Goal: Information Seeking & Learning: Learn about a topic

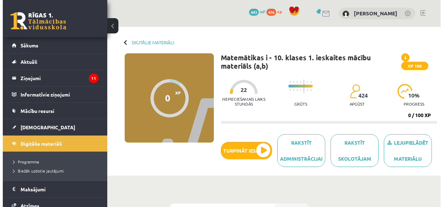
scroll to position [174, 0]
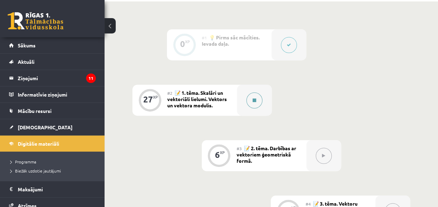
click at [261, 105] on div at bounding box center [254, 100] width 35 height 31
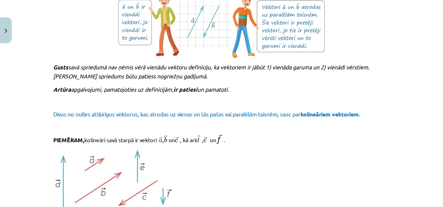
scroll to position [731, 0]
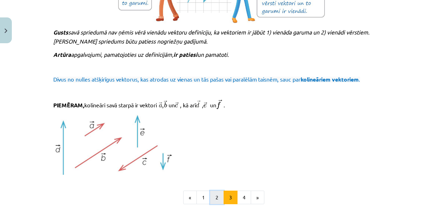
click at [216, 195] on button "2" at bounding box center [217, 198] width 14 height 14
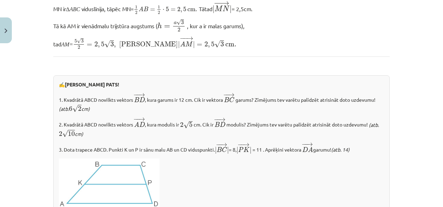
scroll to position [876, 0]
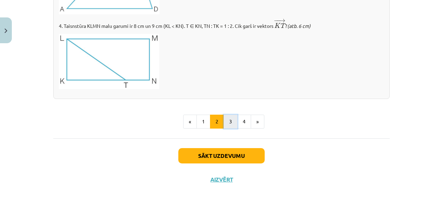
click at [224, 125] on button "3" at bounding box center [231, 122] width 14 height 14
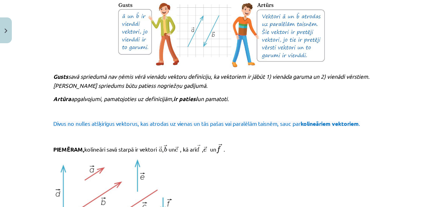
scroll to position [722, 0]
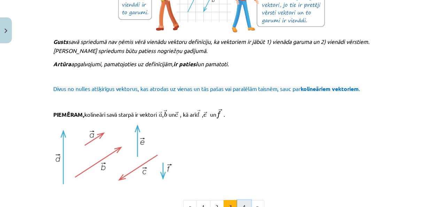
click at [239, 203] on button "4" at bounding box center [244, 207] width 14 height 14
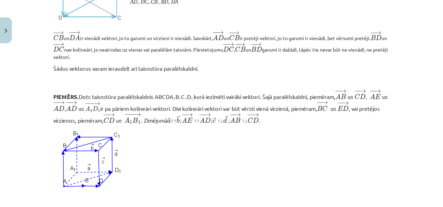
scroll to position [702, 0]
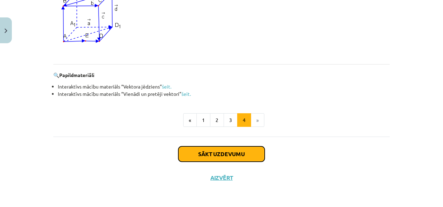
click at [221, 151] on button "Sākt uzdevumu" at bounding box center [221, 153] width 86 height 15
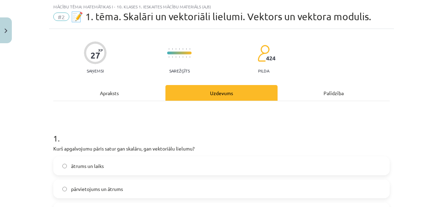
scroll to position [52, 0]
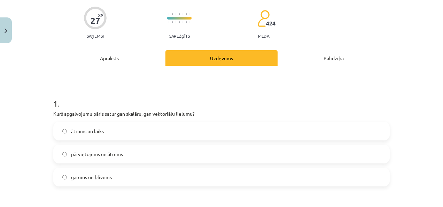
click at [144, 133] on label "ātrums un laiks" at bounding box center [221, 130] width 335 height 17
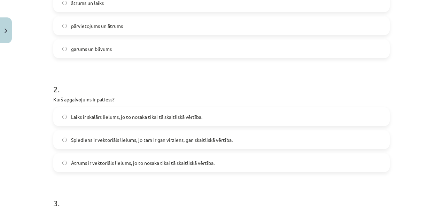
scroll to position [192, 0]
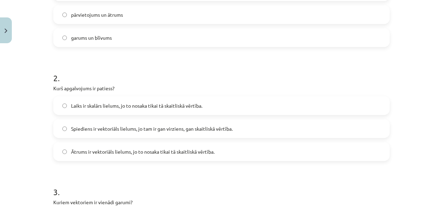
click at [179, 104] on span "Laiks ir skalārs lielums, jo to nosaka tikai tā skaitliskā vērtība." at bounding box center [136, 105] width 131 height 7
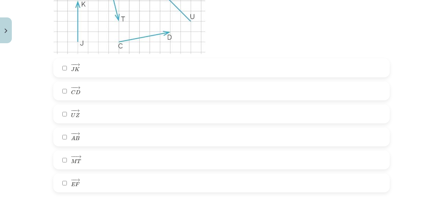
scroll to position [505, 0]
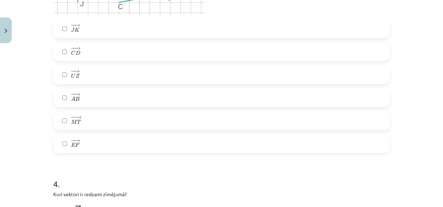
click at [90, 29] on label "− − → J K J K →" at bounding box center [221, 28] width 335 height 17
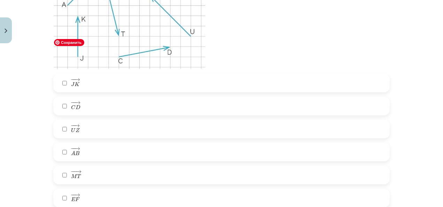
scroll to position [470, 0]
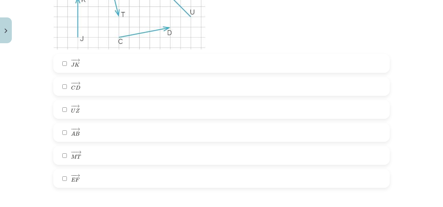
click at [93, 178] on label "− − → E F E F →" at bounding box center [221, 178] width 335 height 17
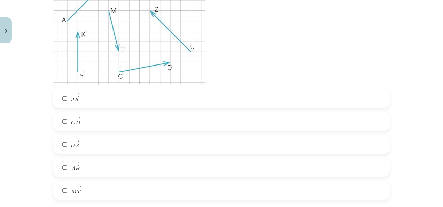
scroll to position [505, 0]
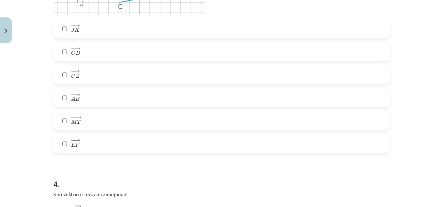
click at [106, 121] on label "− − → M T M T →" at bounding box center [221, 120] width 335 height 17
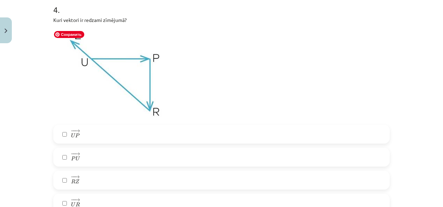
scroll to position [714, 0]
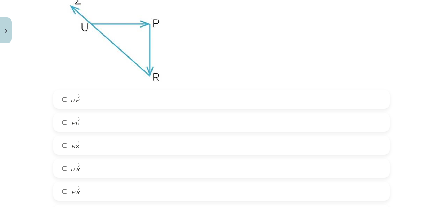
click at [104, 100] on label "− − → U P U P →" at bounding box center [221, 99] width 335 height 17
click at [96, 190] on label "− − → P R P R →" at bounding box center [221, 191] width 335 height 17
click at [98, 143] on label "− − → R Z R Z →" at bounding box center [221, 145] width 335 height 17
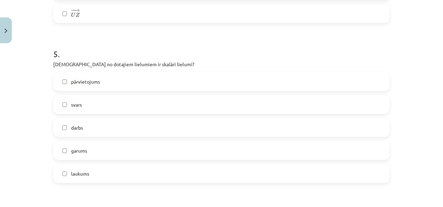
scroll to position [923, 0]
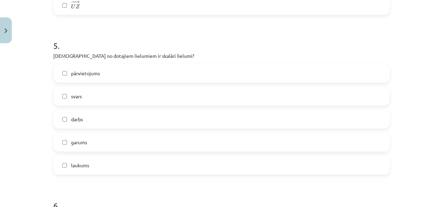
click at [173, 140] on label "garums" at bounding box center [221, 141] width 335 height 17
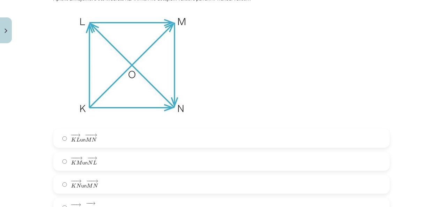
scroll to position [1132, 0]
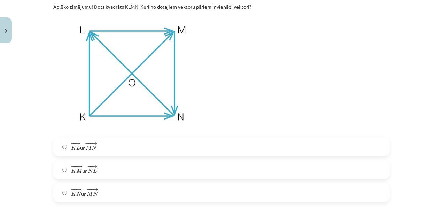
click at [185, 148] on label "− − → K L K L → un − −− → M N M N →" at bounding box center [221, 146] width 335 height 17
click at [193, 171] on label "− −− → K M K M → un − − → N L N L →" at bounding box center [221, 169] width 335 height 17
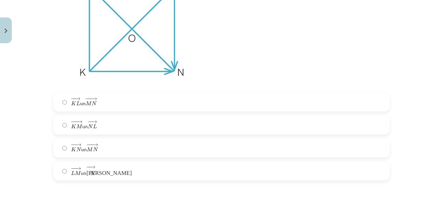
scroll to position [1202, 0]
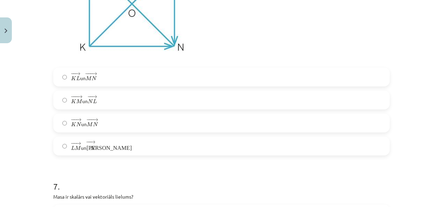
click at [187, 152] on label "− − → L M L M → un − − → К N К N →" at bounding box center [221, 145] width 335 height 17
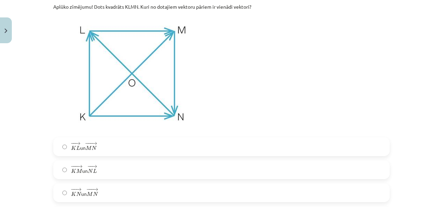
scroll to position [1271, 0]
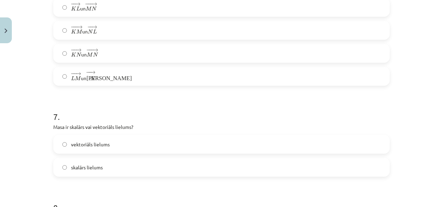
click at [193, 167] on label "skalārs lielums" at bounding box center [221, 166] width 335 height 17
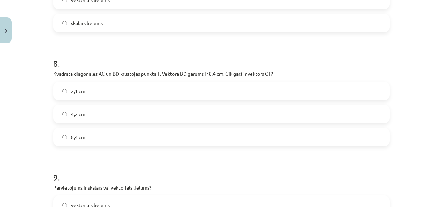
scroll to position [1446, 0]
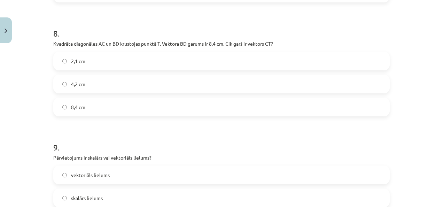
click at [145, 107] on label "8,4 cm" at bounding box center [221, 106] width 335 height 17
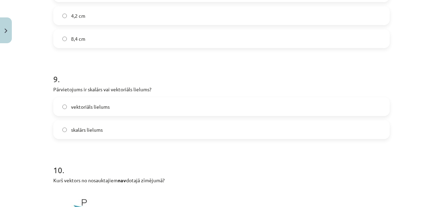
scroll to position [1515, 0]
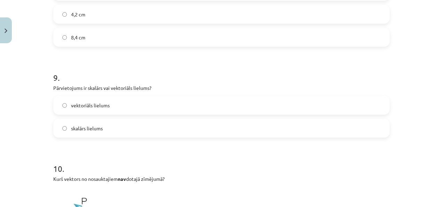
click at [140, 103] on label "vektoriāls lielums" at bounding box center [221, 104] width 335 height 17
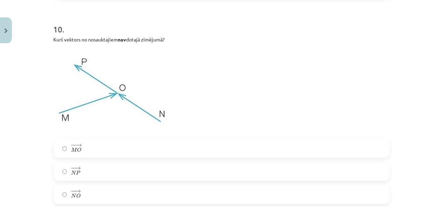
scroll to position [1689, 0]
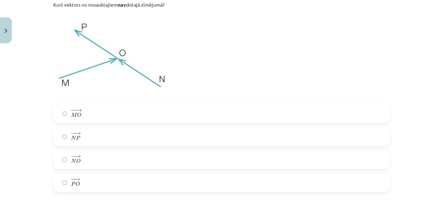
click at [82, 136] on label "− − → N P N P →" at bounding box center [221, 136] width 335 height 17
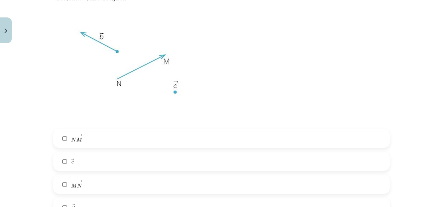
scroll to position [1933, 0]
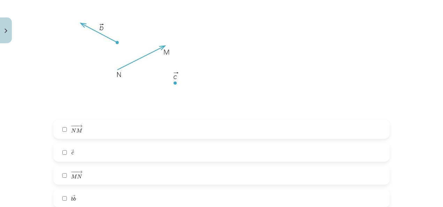
click at [124, 123] on label "− −− → N M N M →" at bounding box center [221, 129] width 335 height 17
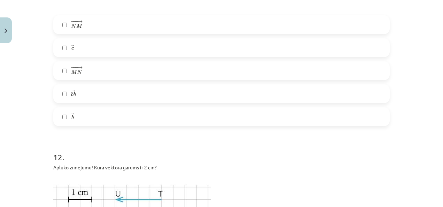
click at [124, 123] on label "→ b b →" at bounding box center [221, 116] width 335 height 17
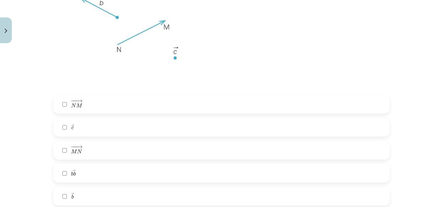
scroll to position [1968, 0]
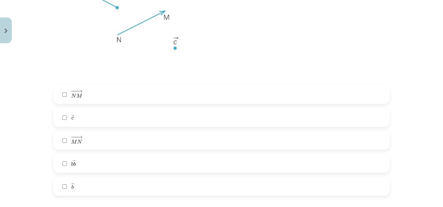
click at [107, 184] on label "→ b b →" at bounding box center [221, 186] width 335 height 17
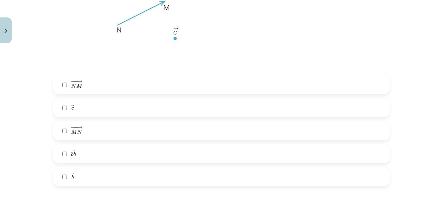
scroll to position [2003, 0]
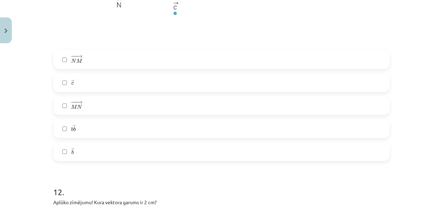
click at [90, 151] on label "→ b b →" at bounding box center [221, 151] width 335 height 17
click at [85, 132] on label "→ b b b b →" at bounding box center [221, 128] width 335 height 17
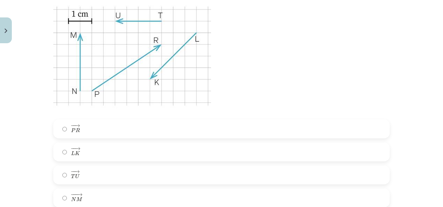
scroll to position [2247, 0]
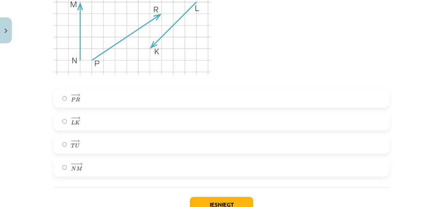
click at [90, 148] on label "− − → T U T U →" at bounding box center [221, 144] width 335 height 17
click at [219, 201] on button "Iesniegt" at bounding box center [221, 204] width 63 height 15
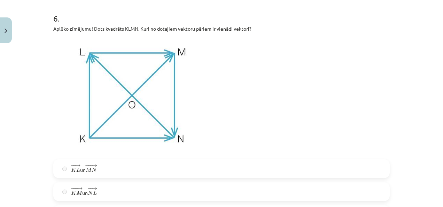
scroll to position [2318, 0]
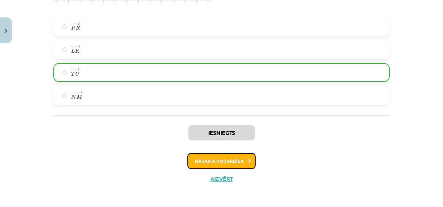
click at [244, 160] on button "Nākamā nodarbība" at bounding box center [221, 161] width 68 height 16
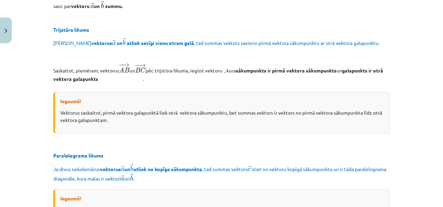
scroll to position [592, 0]
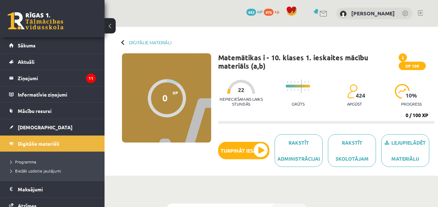
scroll to position [174, 0]
